Goal: Task Accomplishment & Management: Manage account settings

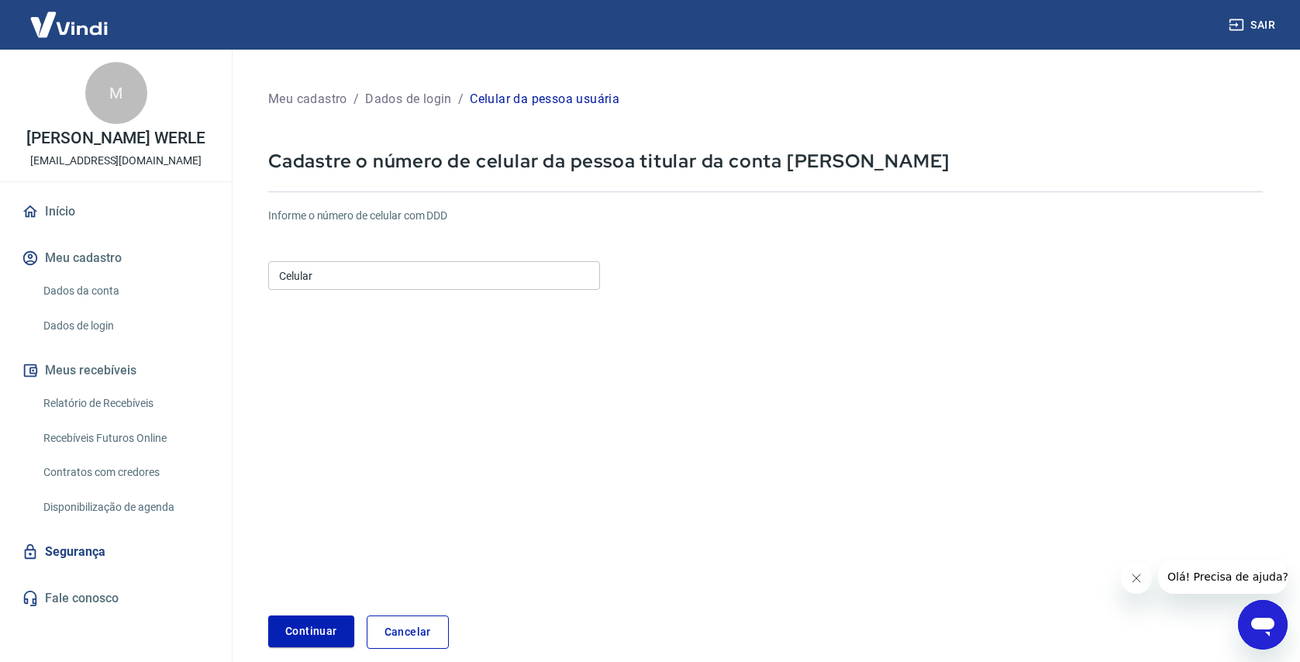
click at [384, 274] on input "Celular" at bounding box center [434, 275] width 332 height 29
type input "[PHONE_NUMBER]"
click at [325, 629] on button "Continuar" at bounding box center [311, 631] width 86 height 32
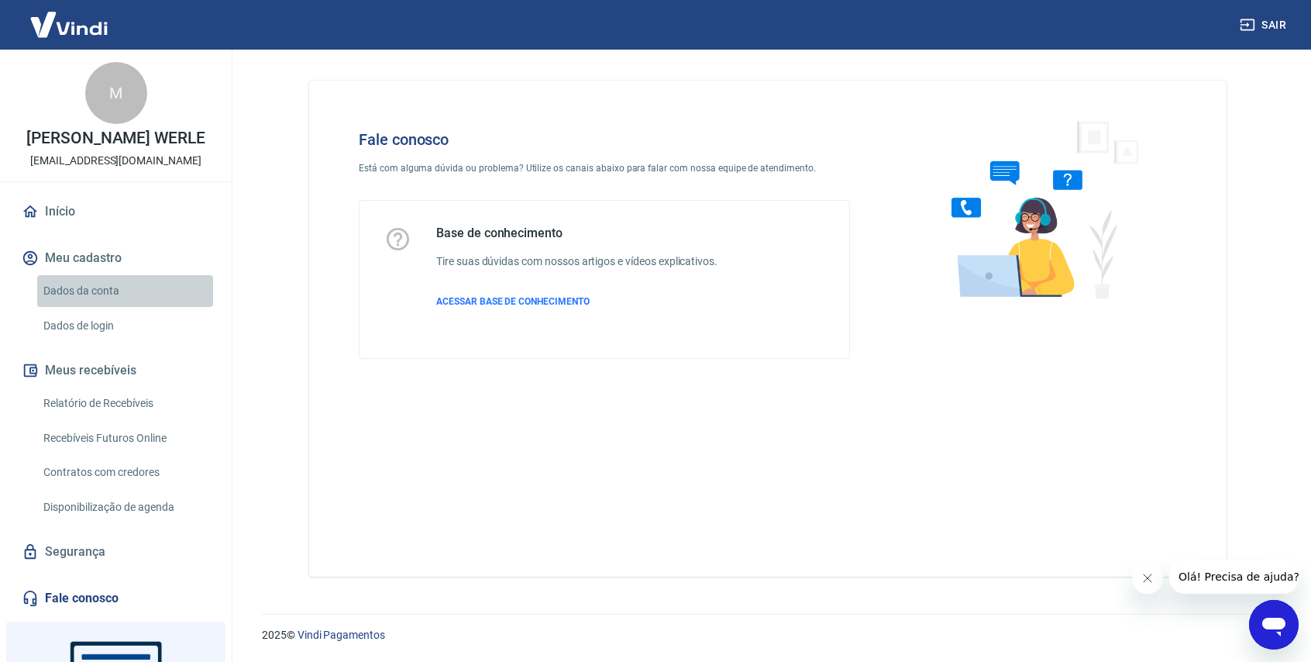
click at [126, 307] on link "Dados da conta" at bounding box center [125, 291] width 176 height 32
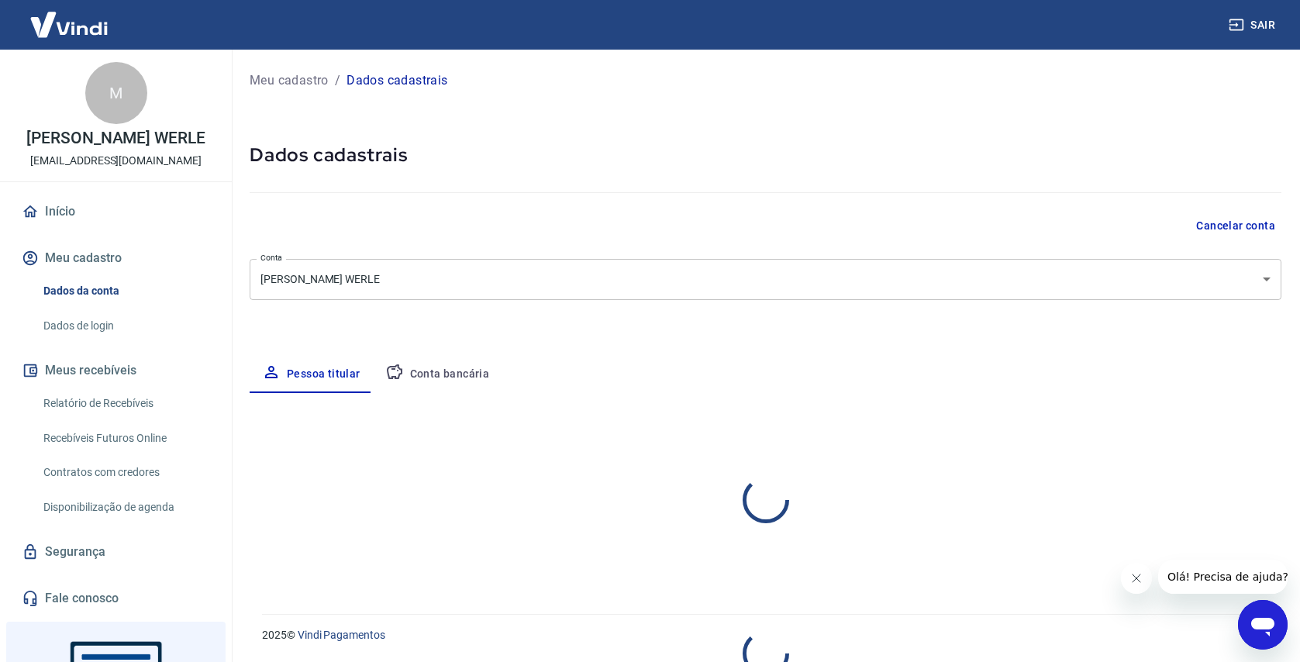
select select "PR"
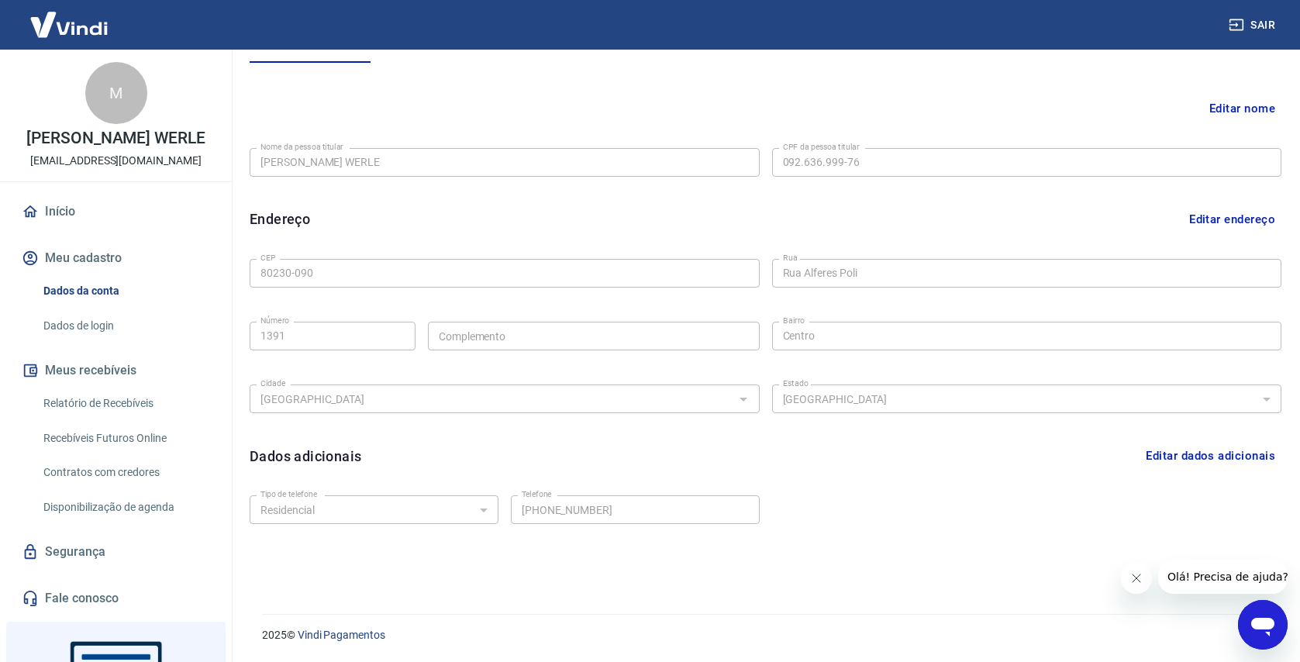
click at [150, 228] on link "Início" at bounding box center [116, 212] width 195 height 34
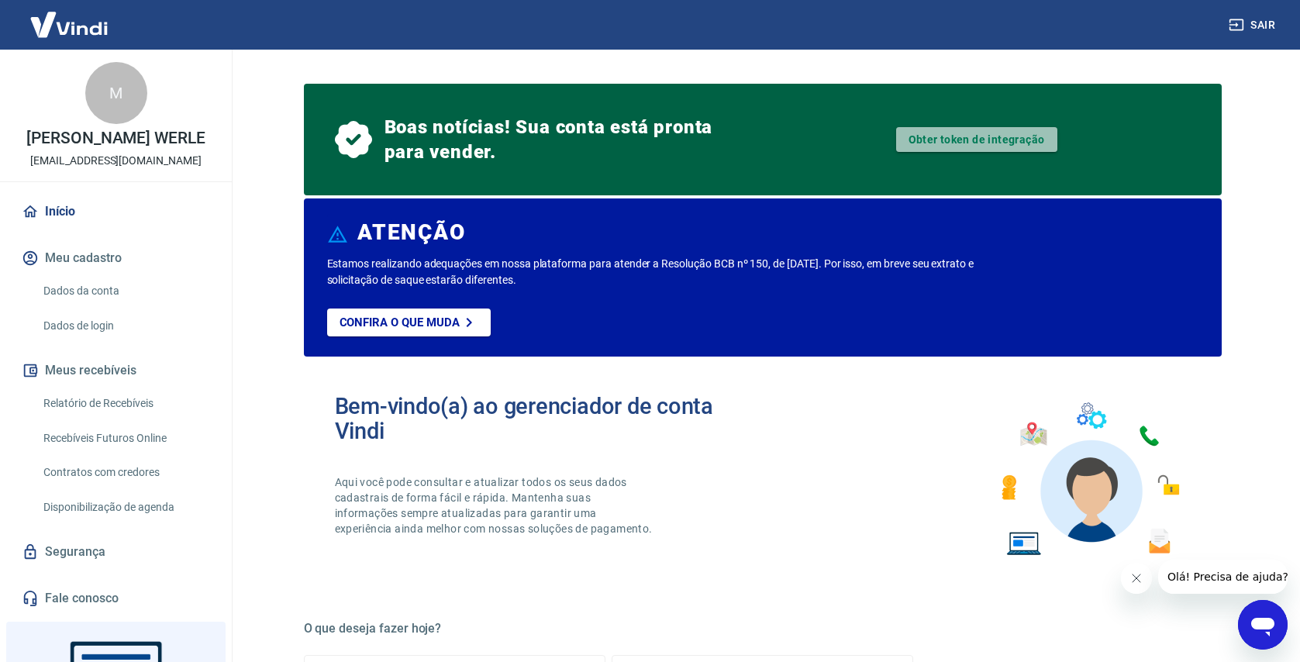
click at [999, 144] on link "Obter token de integração" at bounding box center [976, 139] width 161 height 25
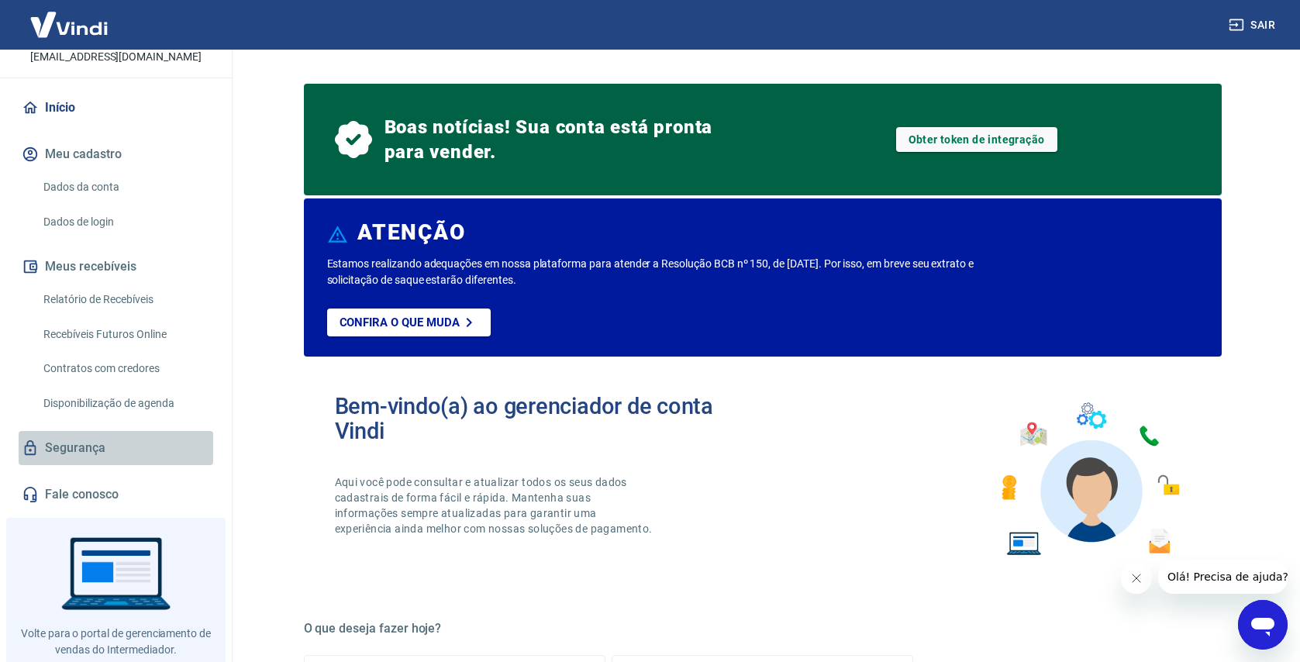
click at [115, 465] on link "Segurança" at bounding box center [116, 448] width 195 height 34
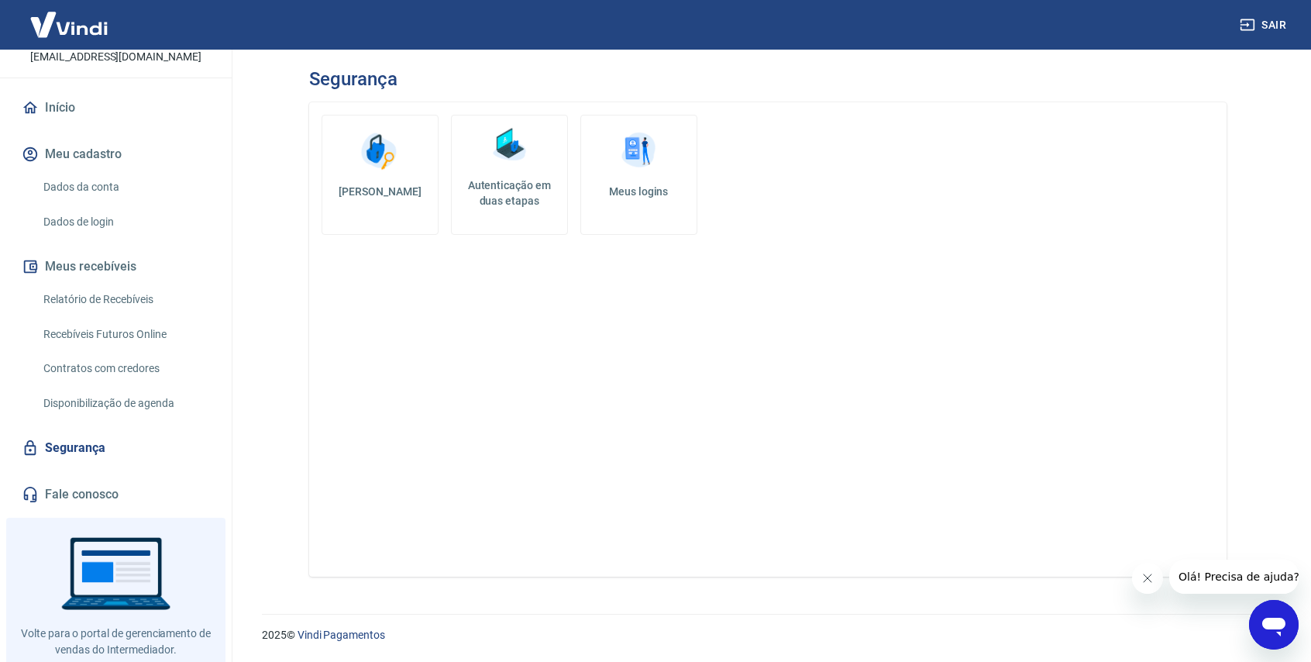
click at [115, 226] on link "Dados de login" at bounding box center [125, 222] width 176 height 32
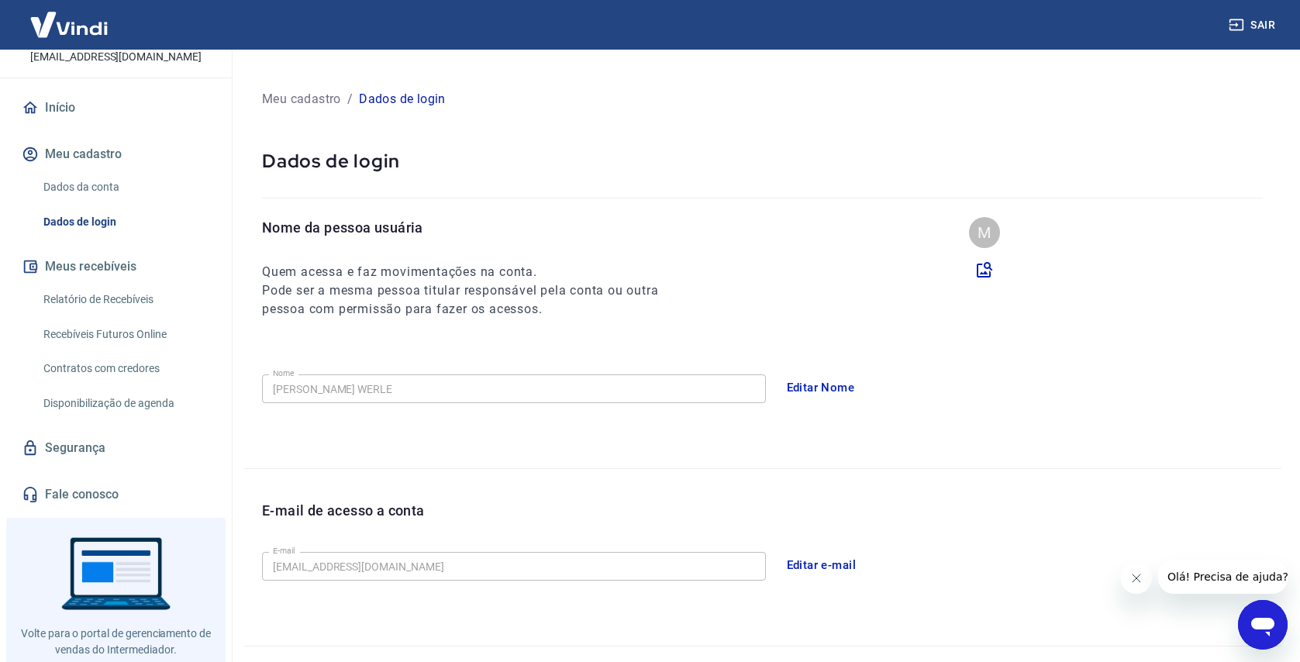
click at [128, 195] on link "Dados da conta" at bounding box center [125, 187] width 176 height 32
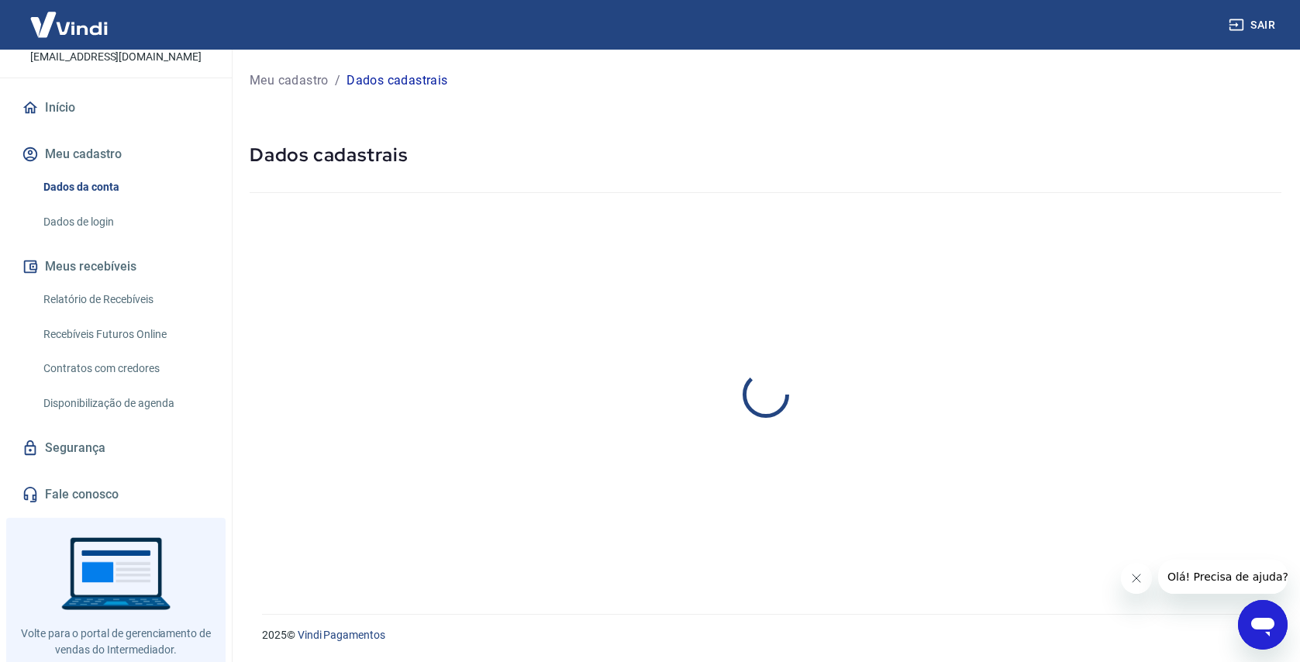
select select "PR"
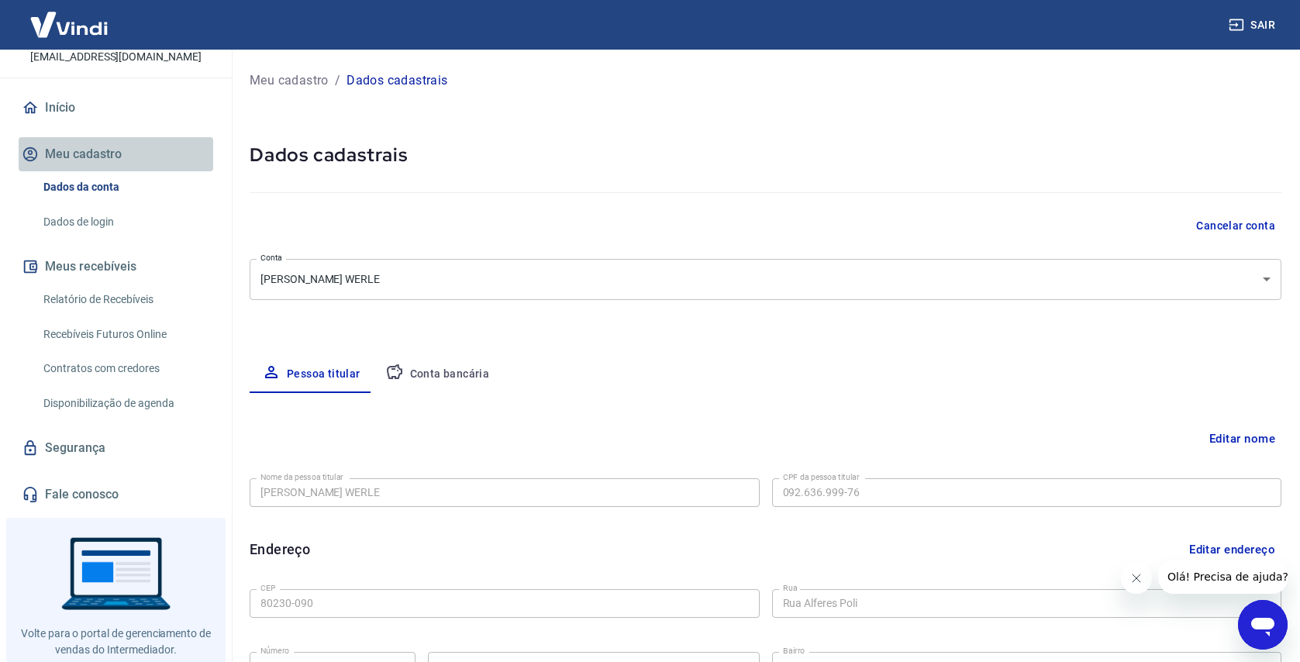
click at [128, 169] on button "Meu cadastro" at bounding box center [116, 154] width 195 height 34
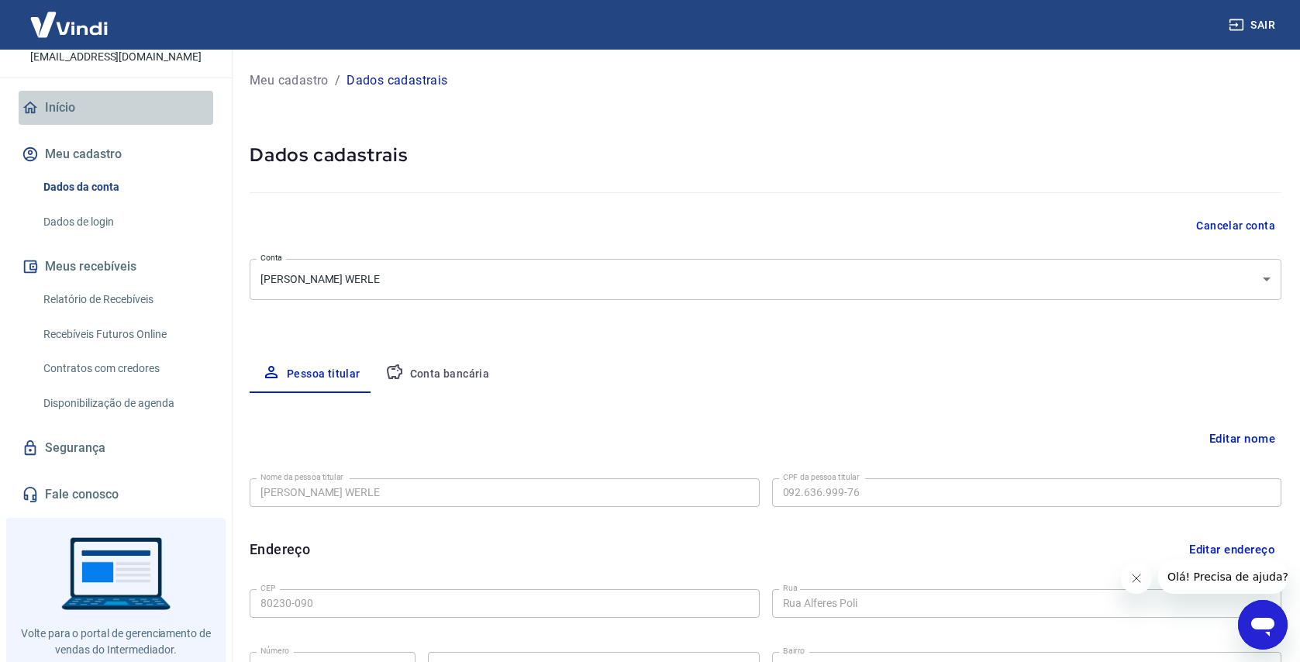
click at [128, 125] on link "Início" at bounding box center [116, 108] width 195 height 34
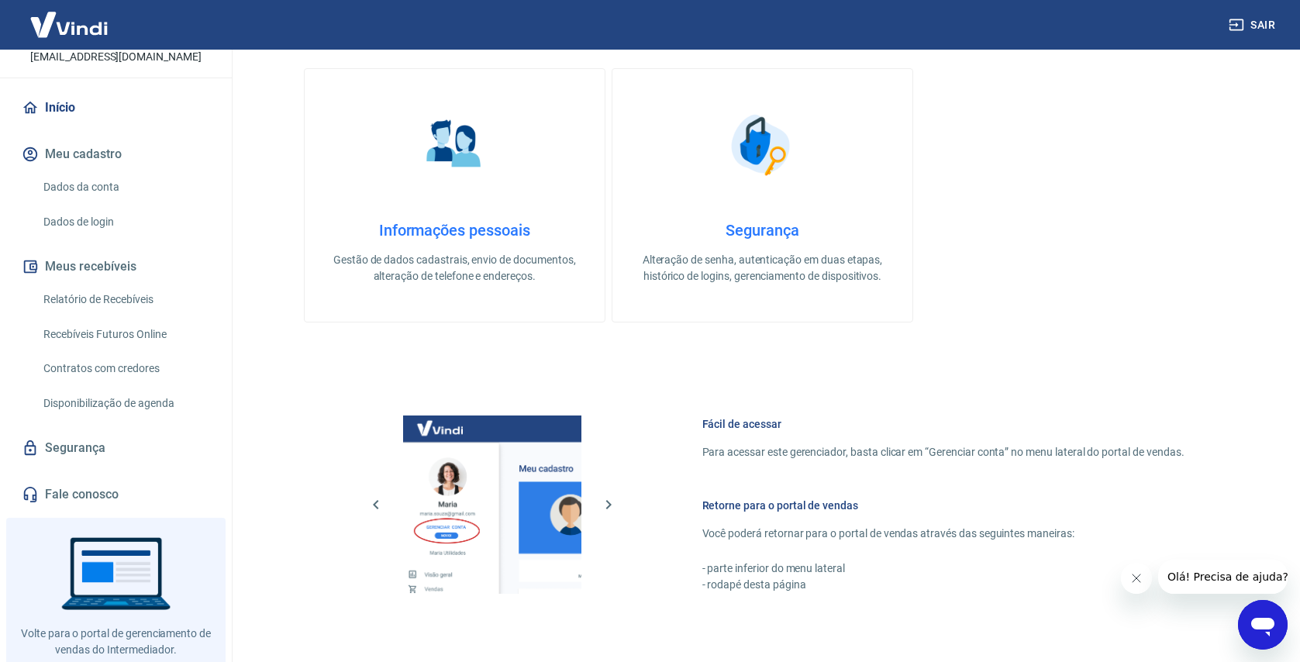
scroll to position [822, 0]
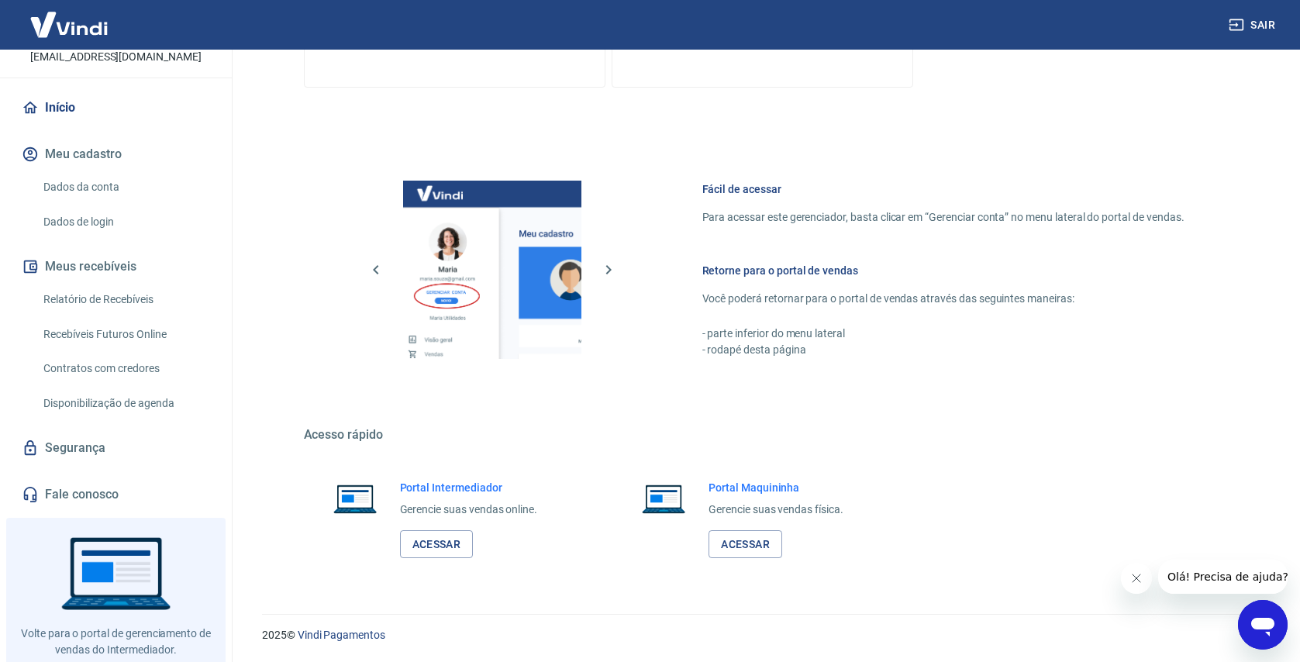
click at [768, 273] on h6 "Retorne para o portal de vendas" at bounding box center [943, 271] width 482 height 16
click at [441, 536] on link "Acessar" at bounding box center [437, 544] width 74 height 29
